Goal: Task Accomplishment & Management: Complete application form

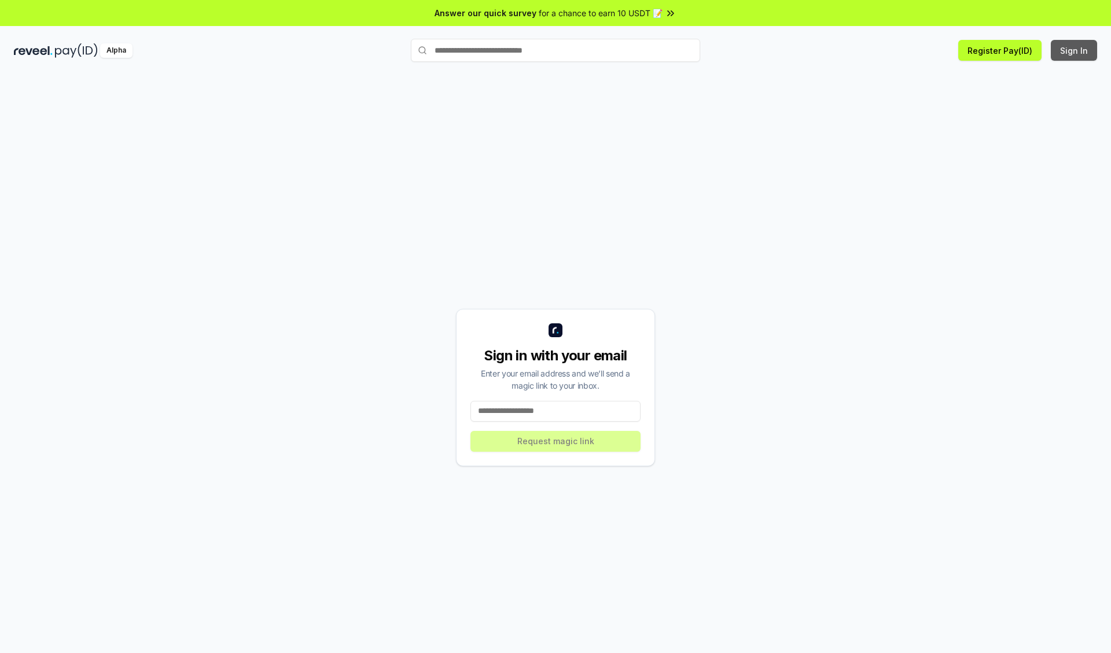
click at [1074, 50] on button "Sign In" at bounding box center [1073, 50] width 46 height 21
type input "**********"
click at [555, 441] on button "Request magic link" at bounding box center [555, 441] width 170 height 21
